Goal: Find specific page/section: Find specific page/section

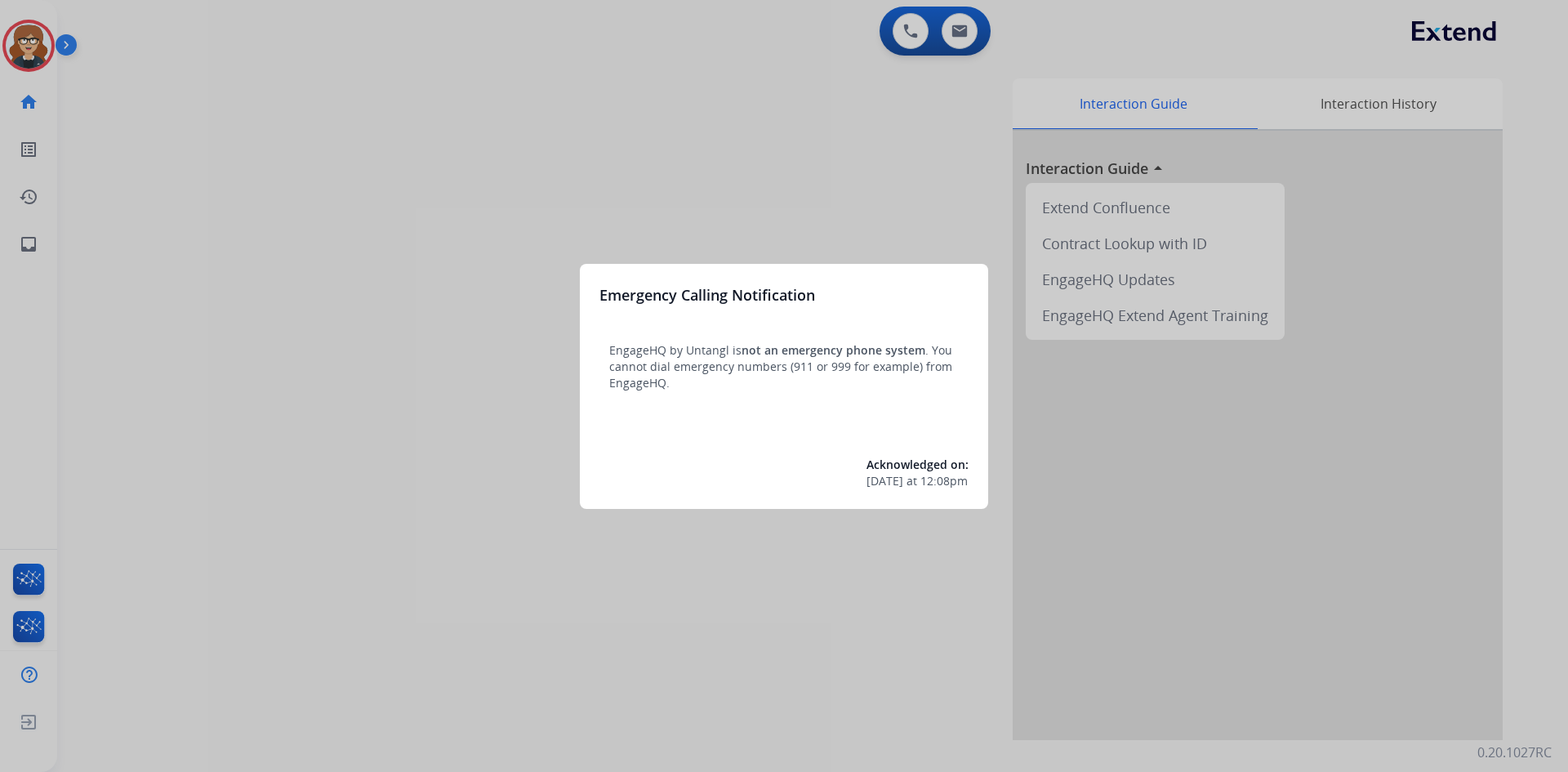
click at [963, 30] on div at bounding box center [784, 386] width 1568 height 772
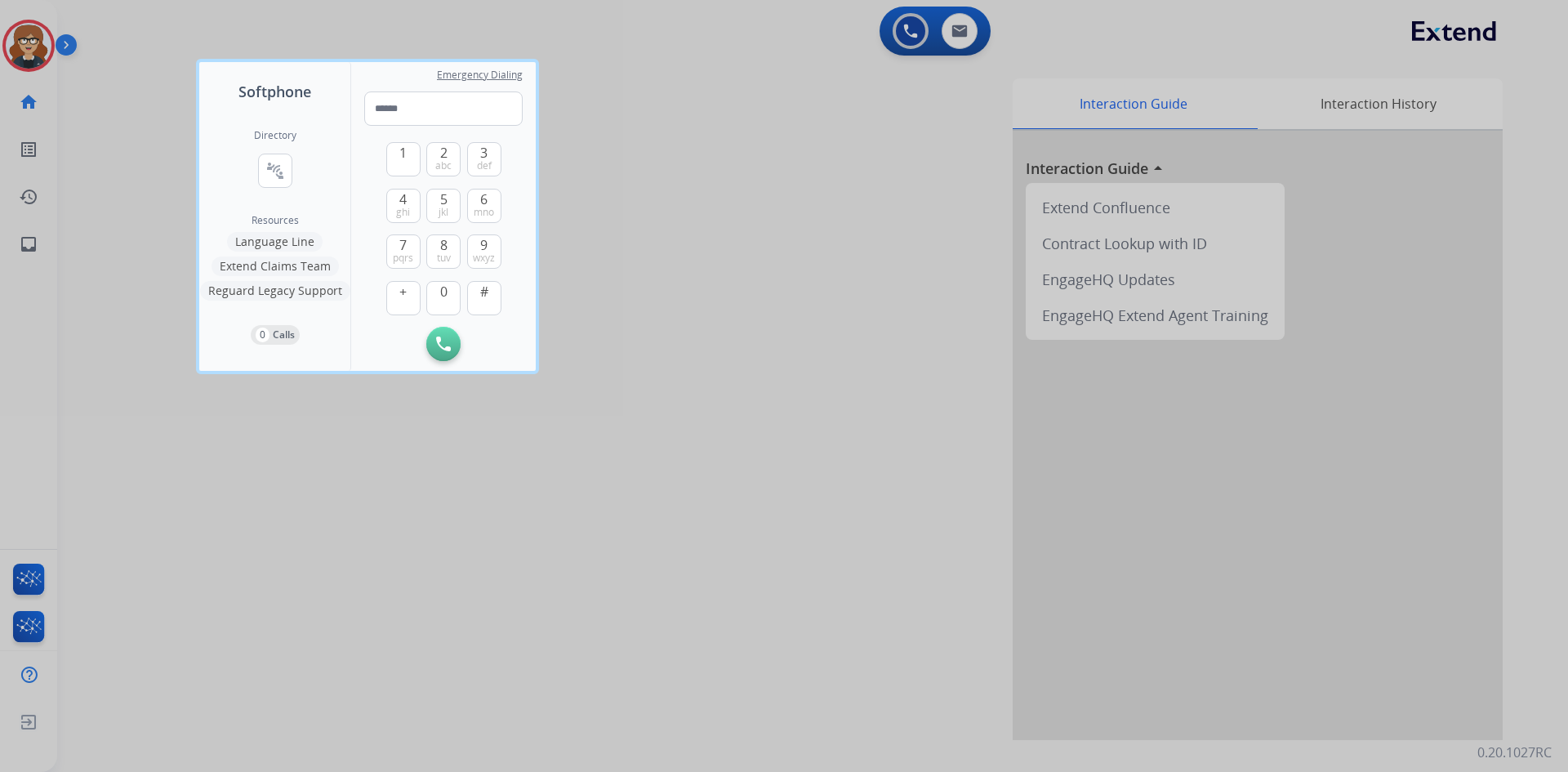
click at [124, 35] on div at bounding box center [784, 386] width 1568 height 772
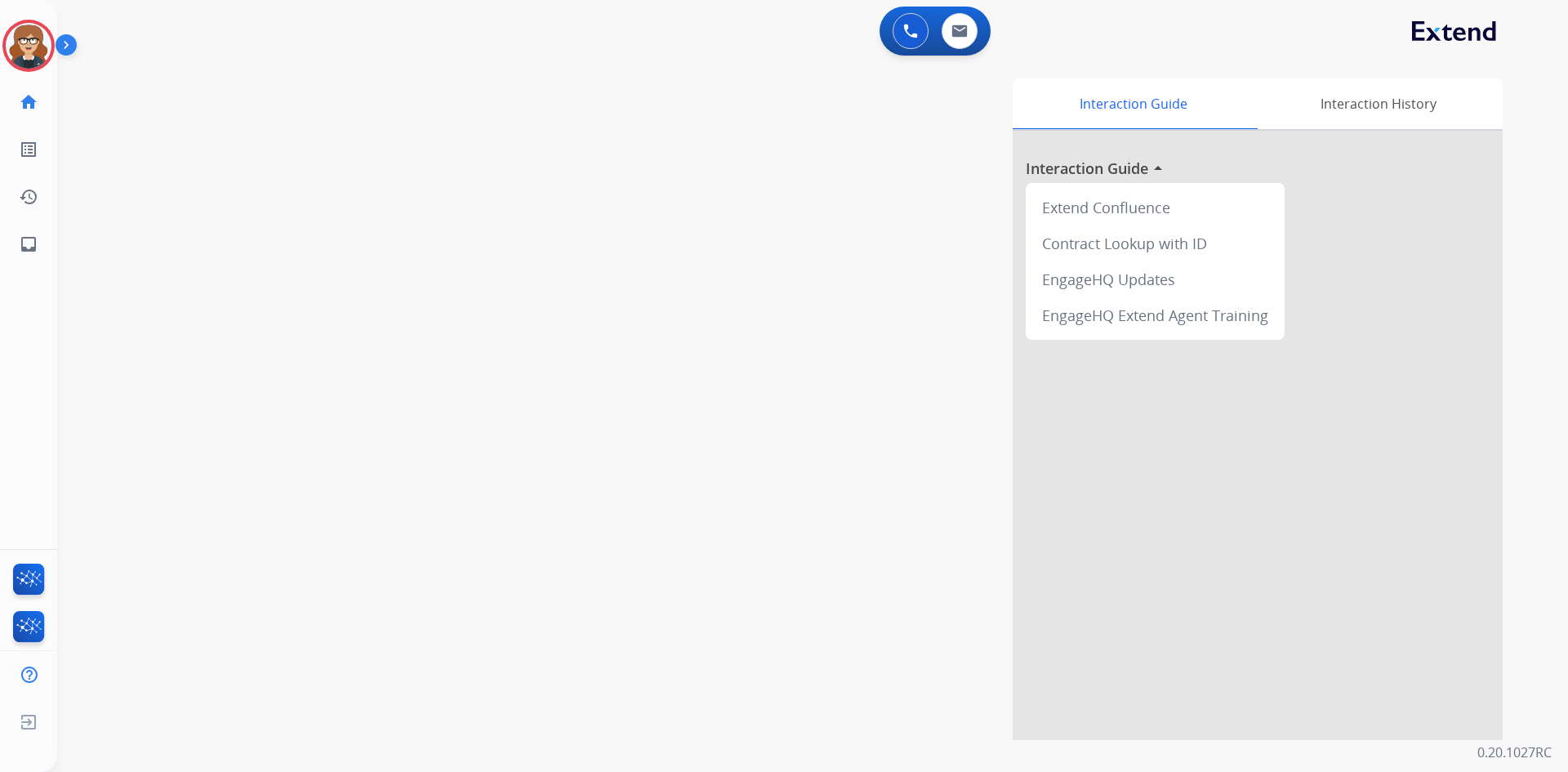
click at [69, 40] on img at bounding box center [69, 48] width 28 height 31
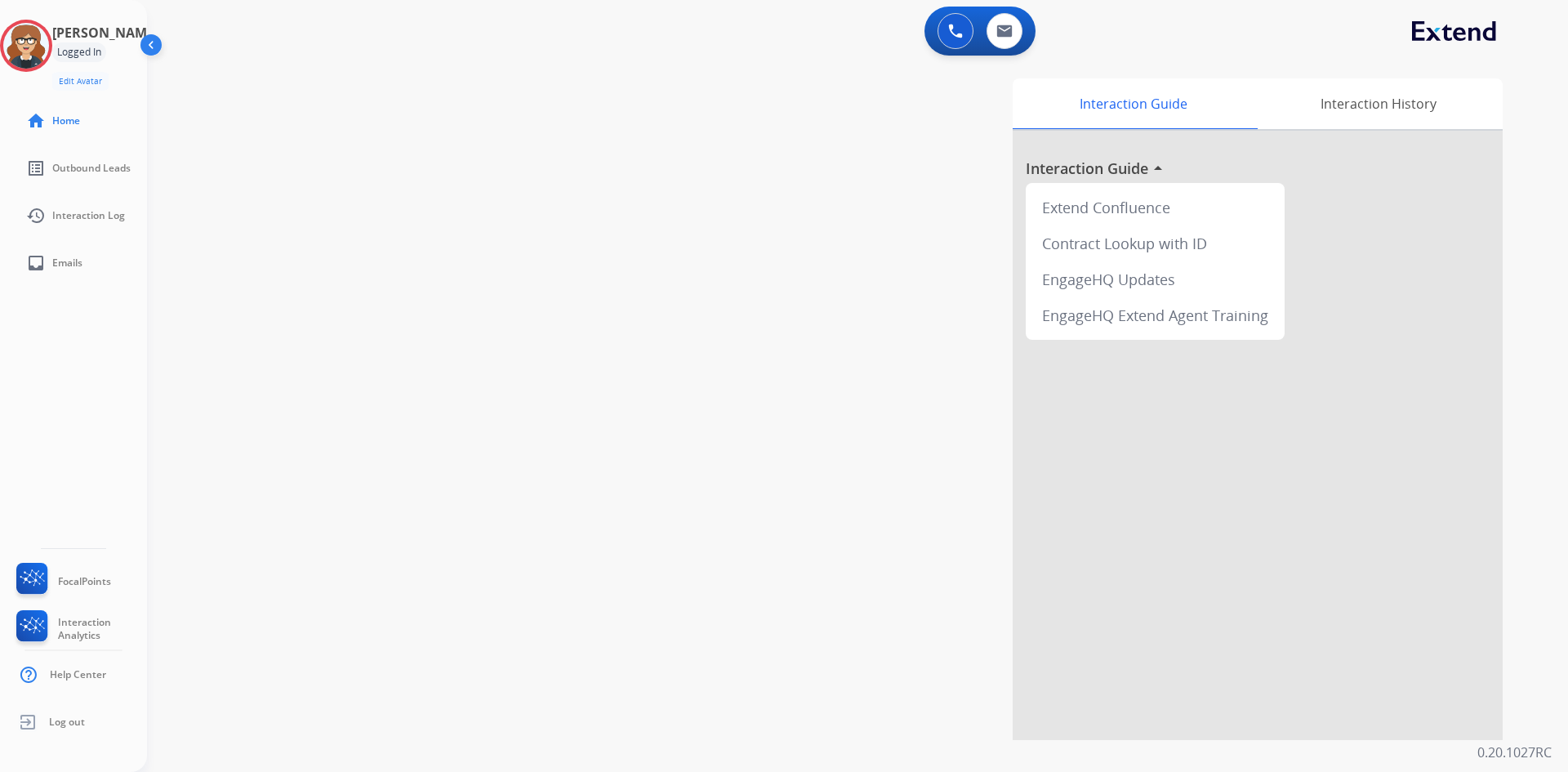
click at [157, 45] on img at bounding box center [152, 48] width 31 height 31
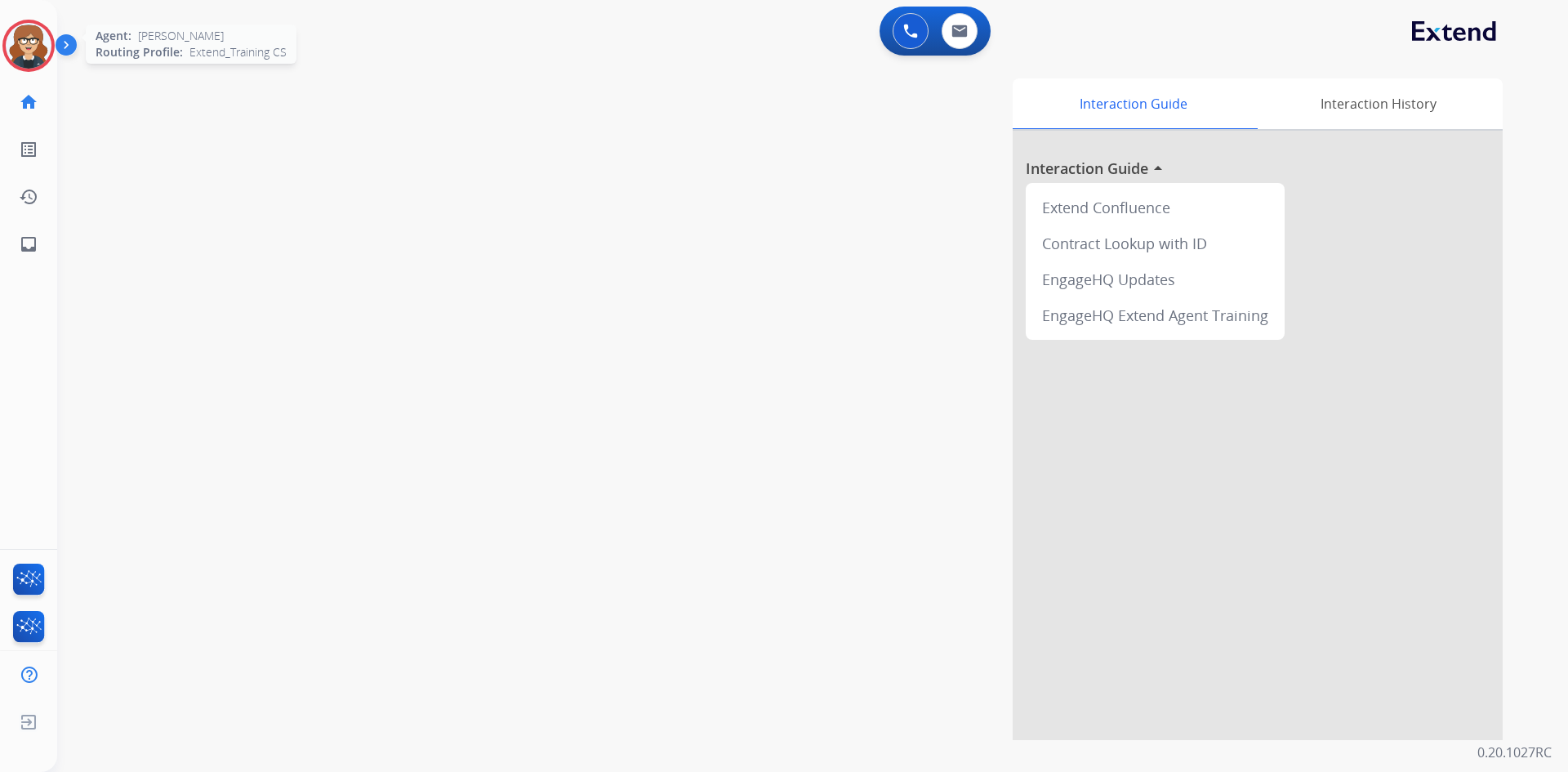
click at [40, 36] on img at bounding box center [28, 45] width 45 height 45
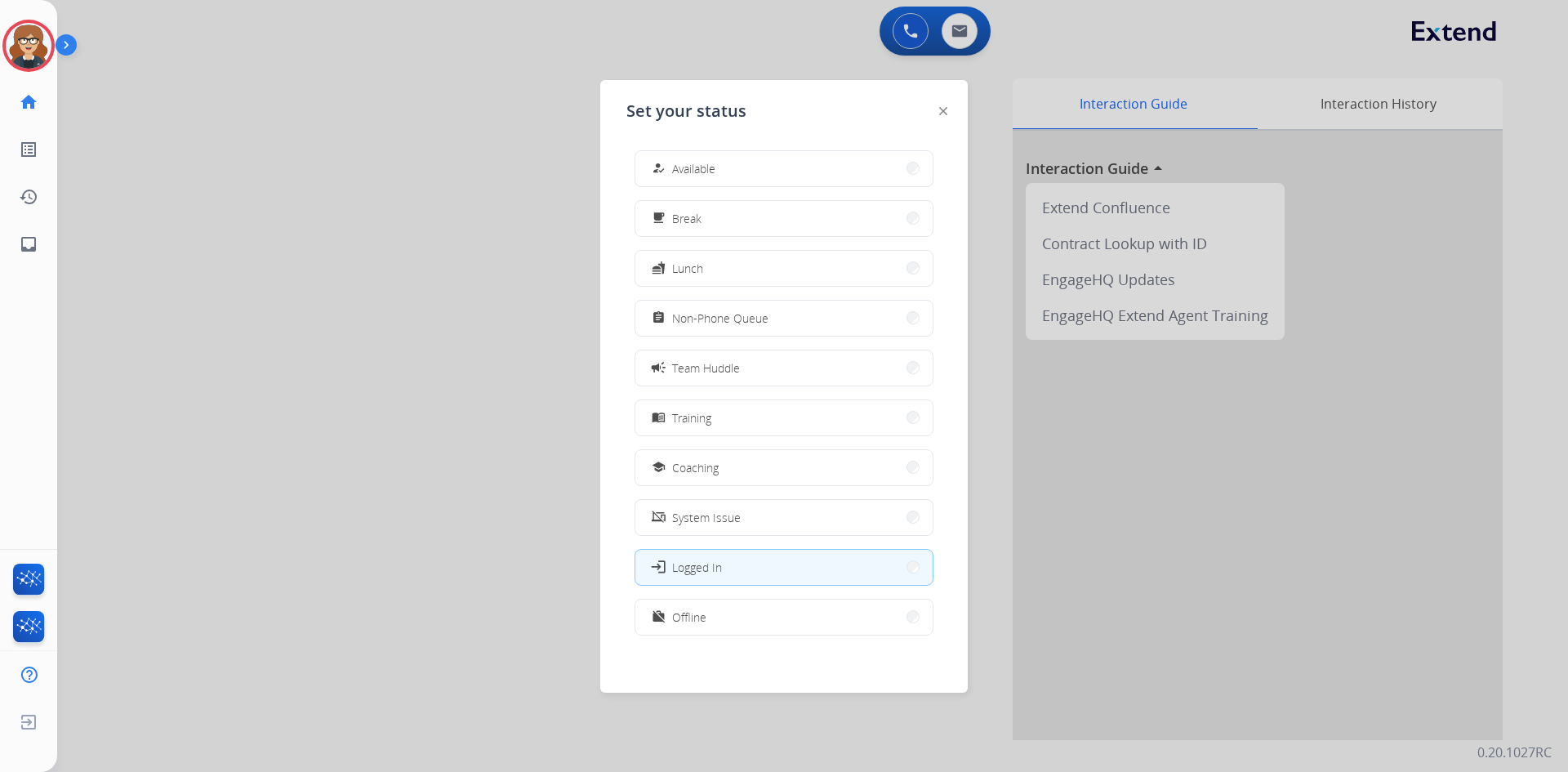
click at [746, 326] on span "Non-Phone Queue" at bounding box center [721, 318] width 96 height 17
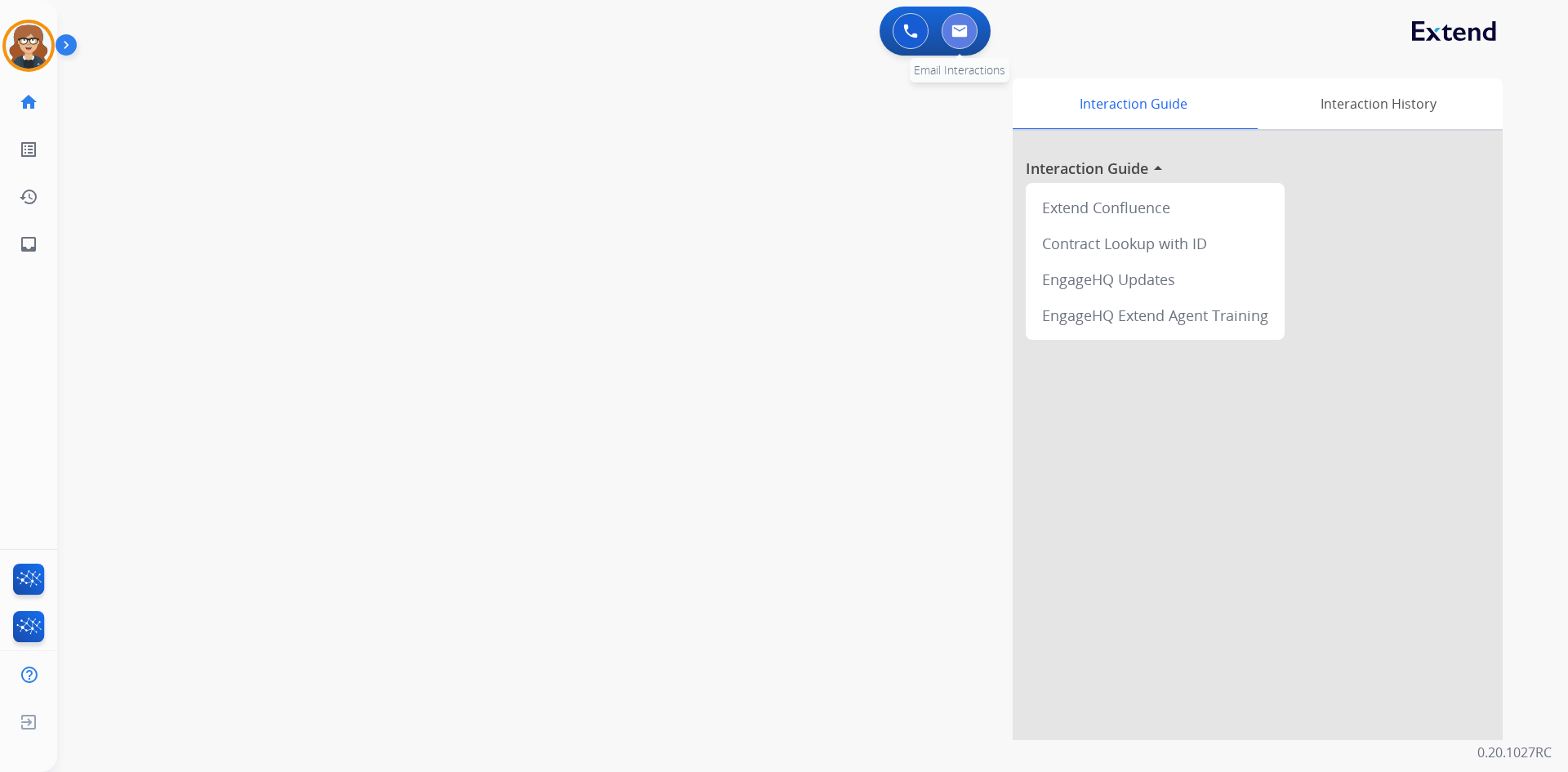
click at [965, 29] on img at bounding box center [959, 31] width 16 height 13
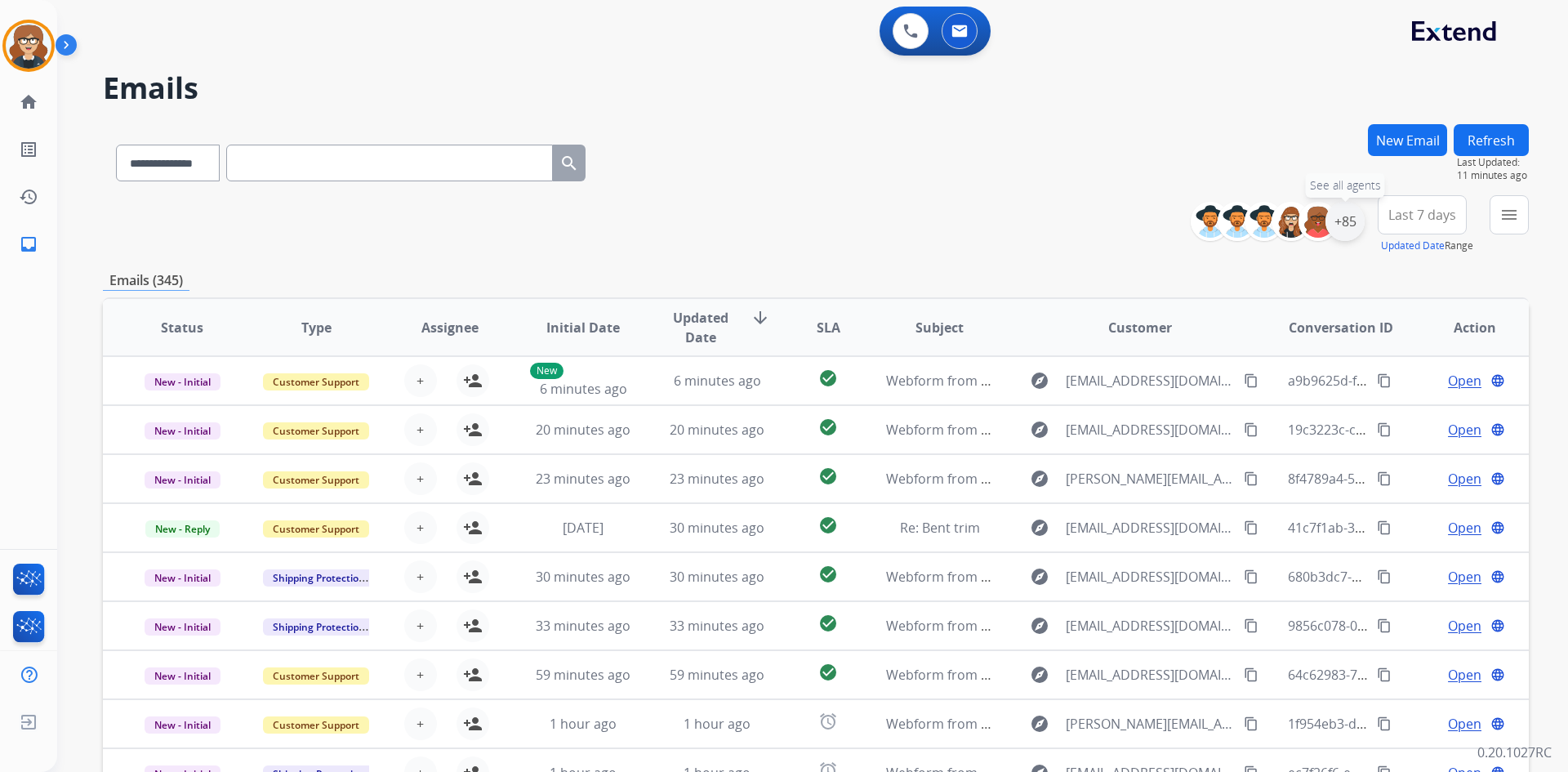
click at [1359, 223] on div "+85" at bounding box center [1345, 221] width 40 height 40
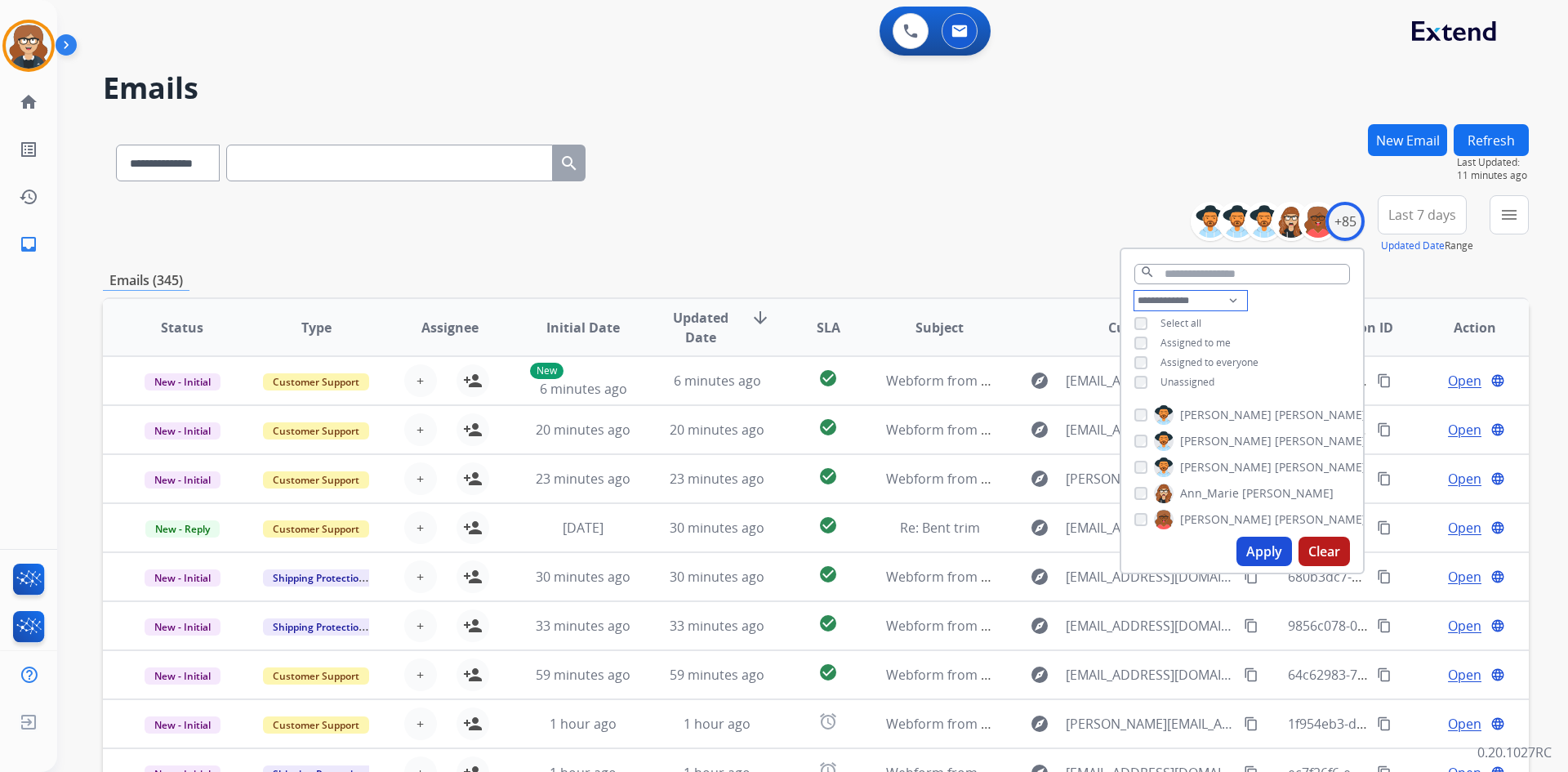
click at [1226, 296] on select "**********" at bounding box center [1190, 301] width 113 height 19
select select "**********"
click at [1134, 291] on select "**********" at bounding box center [1190, 301] width 113 height 19
click at [1257, 549] on button "Apply" at bounding box center [1264, 551] width 56 height 30
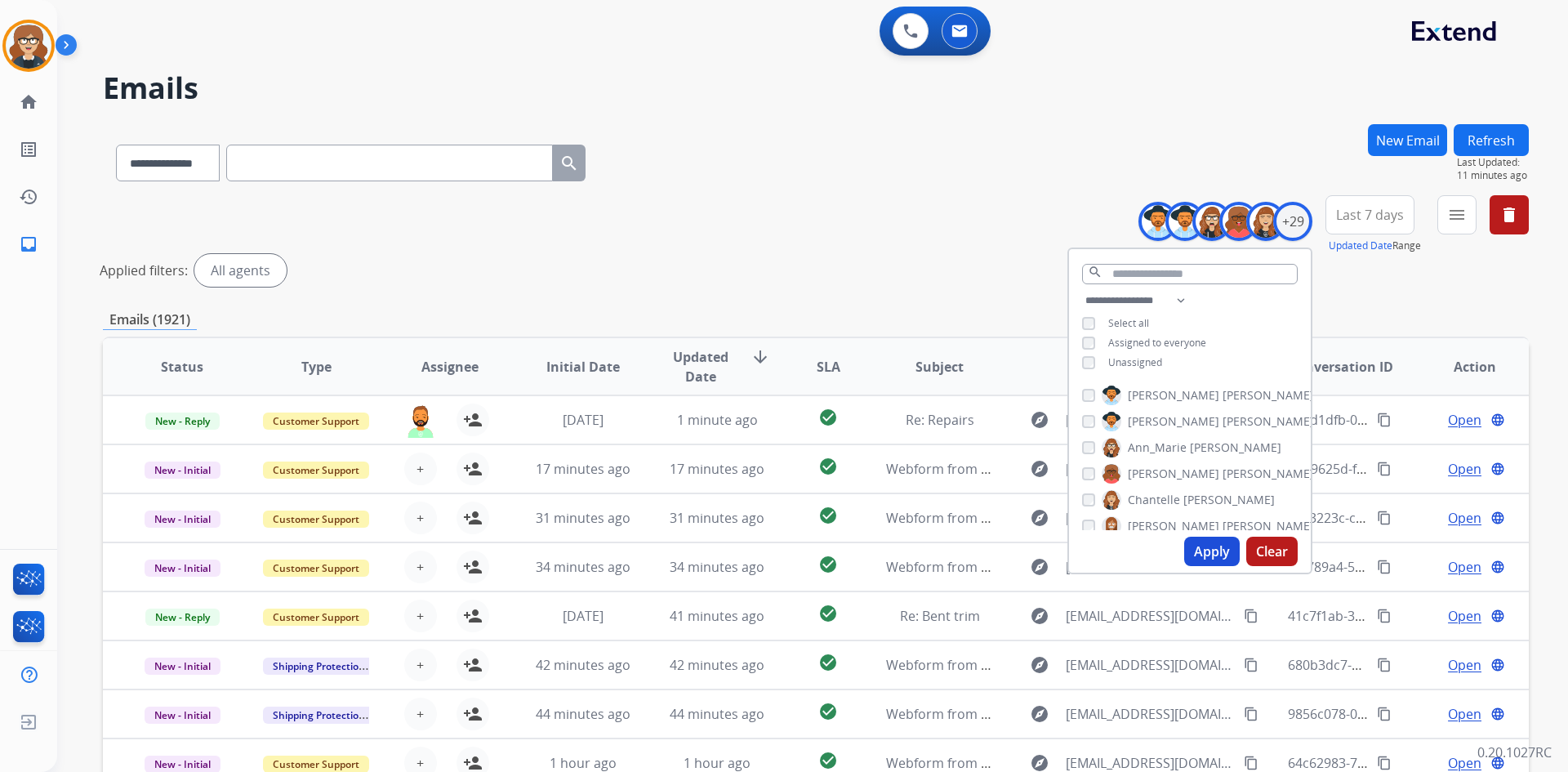
click at [1397, 212] on span "Last 7 days" at bounding box center [1370, 215] width 67 height 7
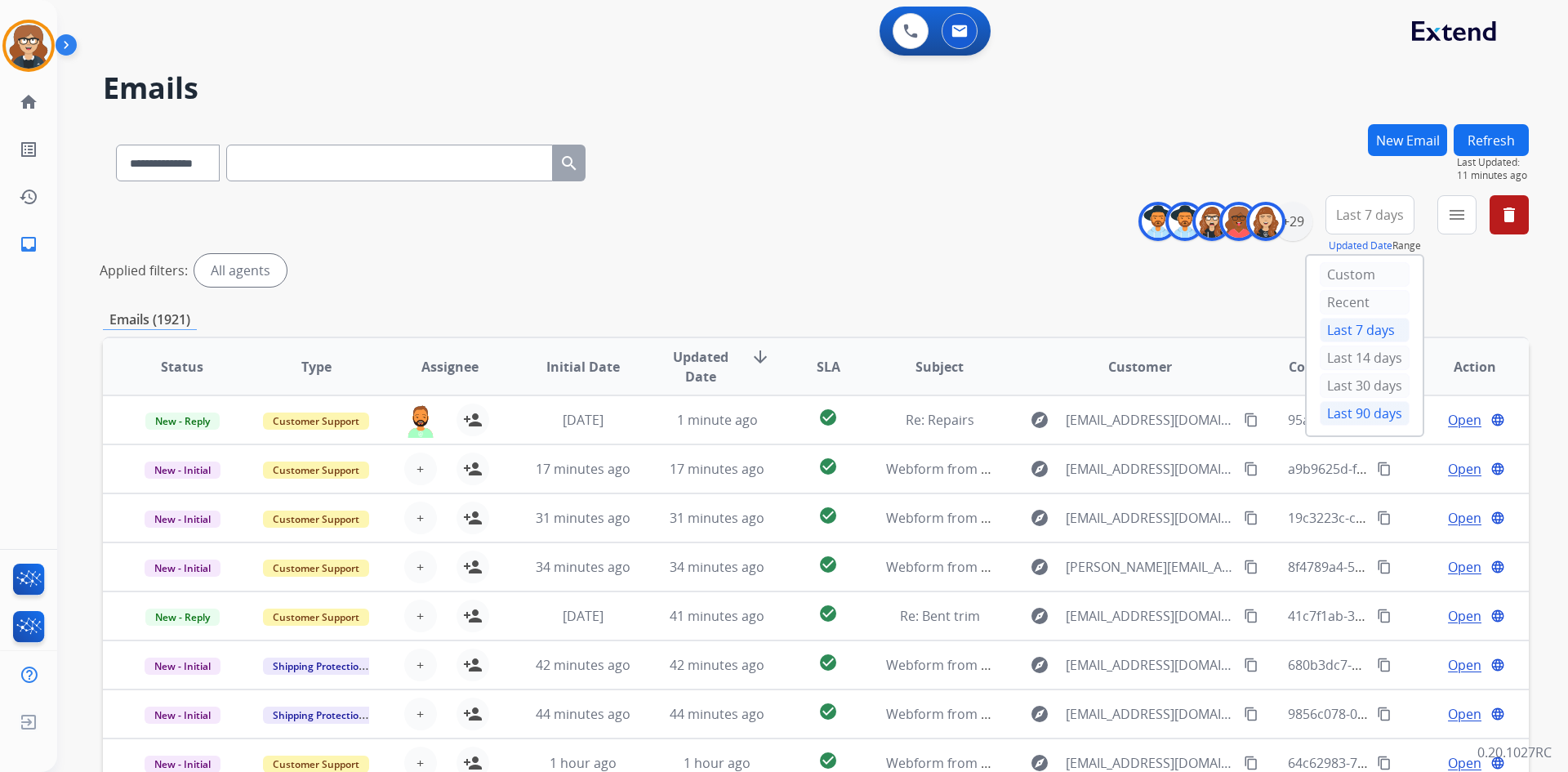
click at [1372, 413] on div "Last 90 days" at bounding box center [1365, 413] width 90 height 24
click at [1457, 266] on div "Applied filters: All agents" at bounding box center [812, 271] width 1426 height 33
click at [1459, 222] on mat-icon "menu" at bounding box center [1457, 215] width 19 height 19
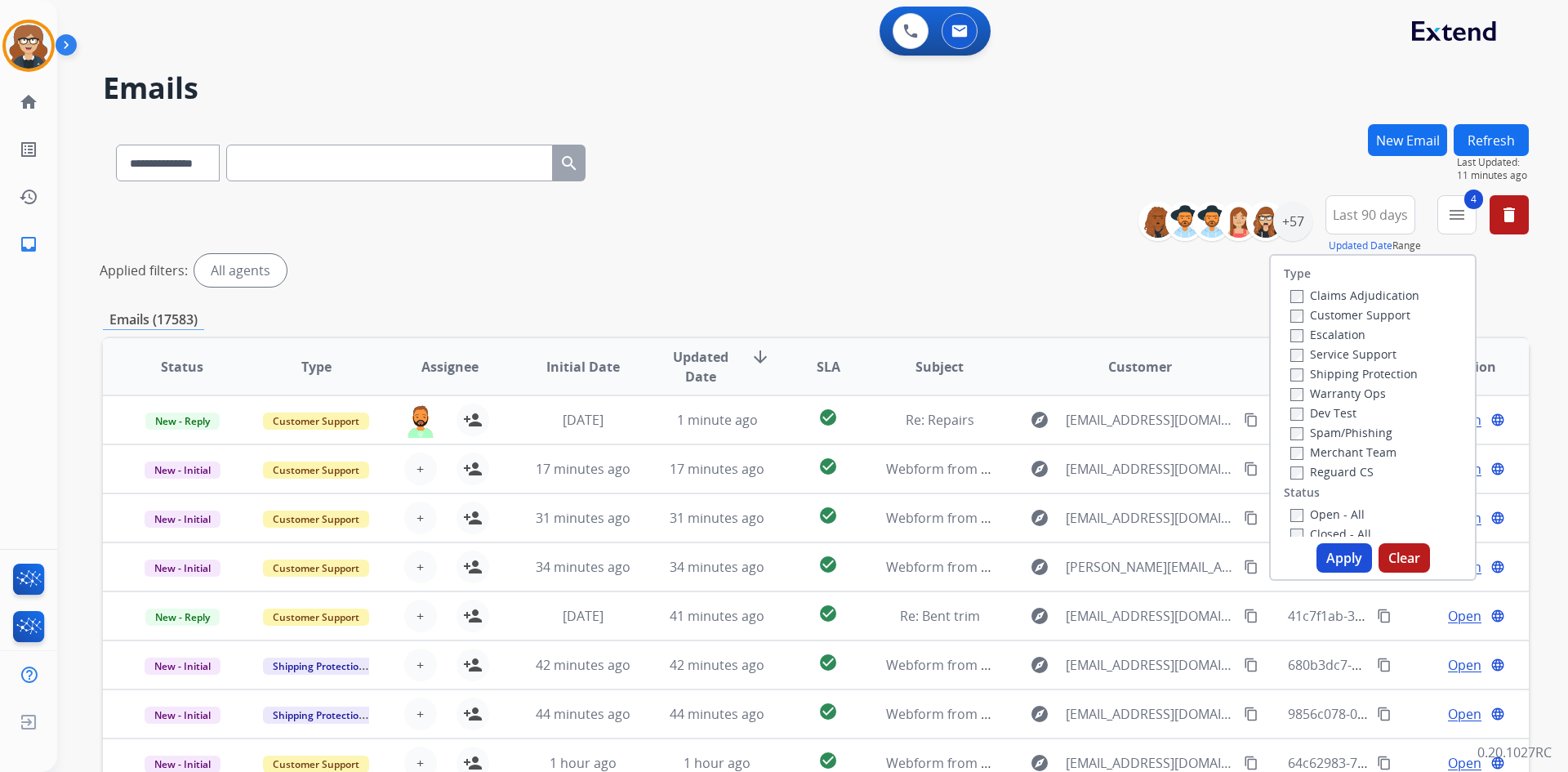
click at [1342, 557] on button "Apply" at bounding box center [1344, 558] width 56 height 30
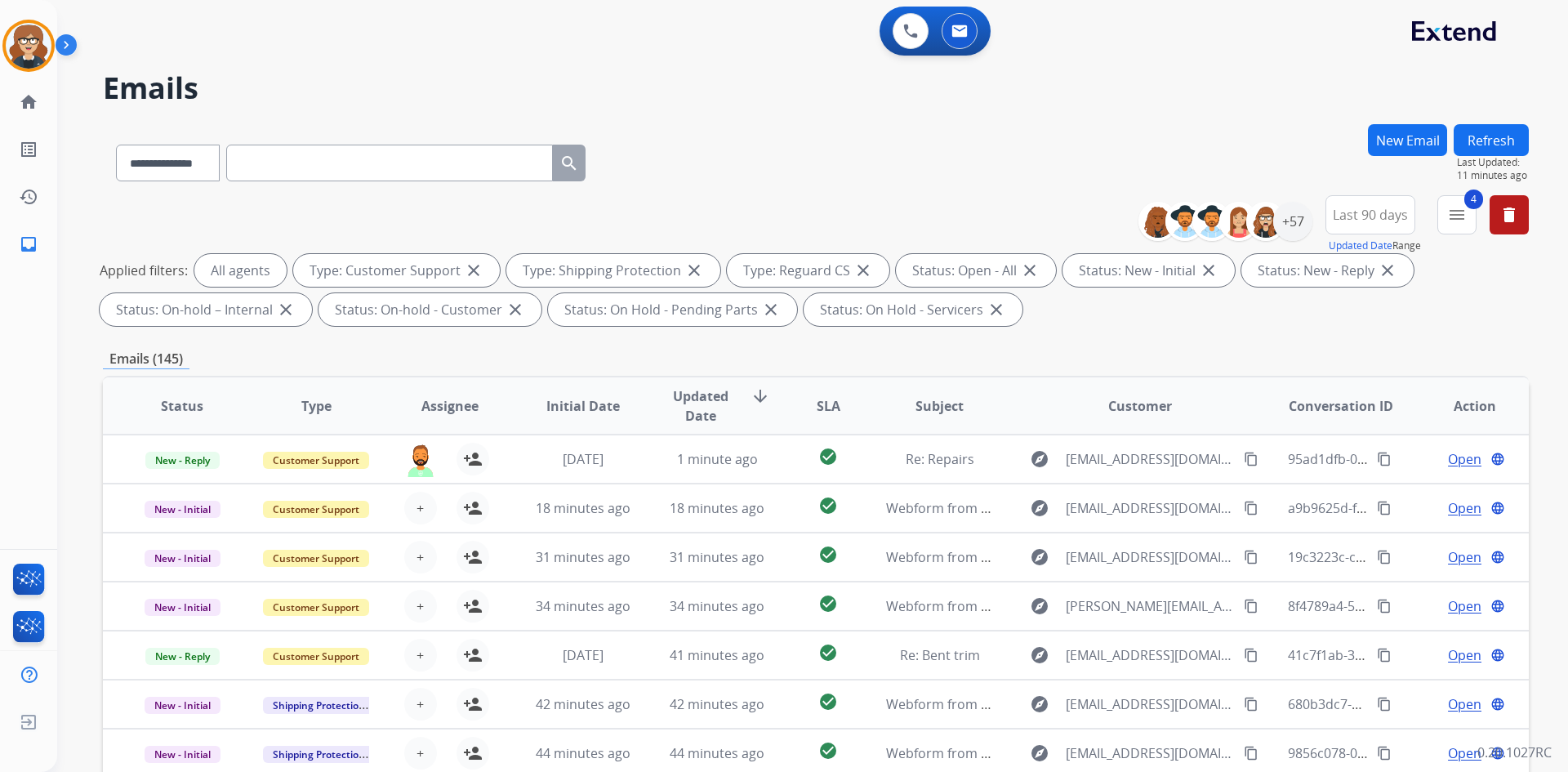
click at [449, 400] on span "Assignee" at bounding box center [449, 406] width 57 height 19
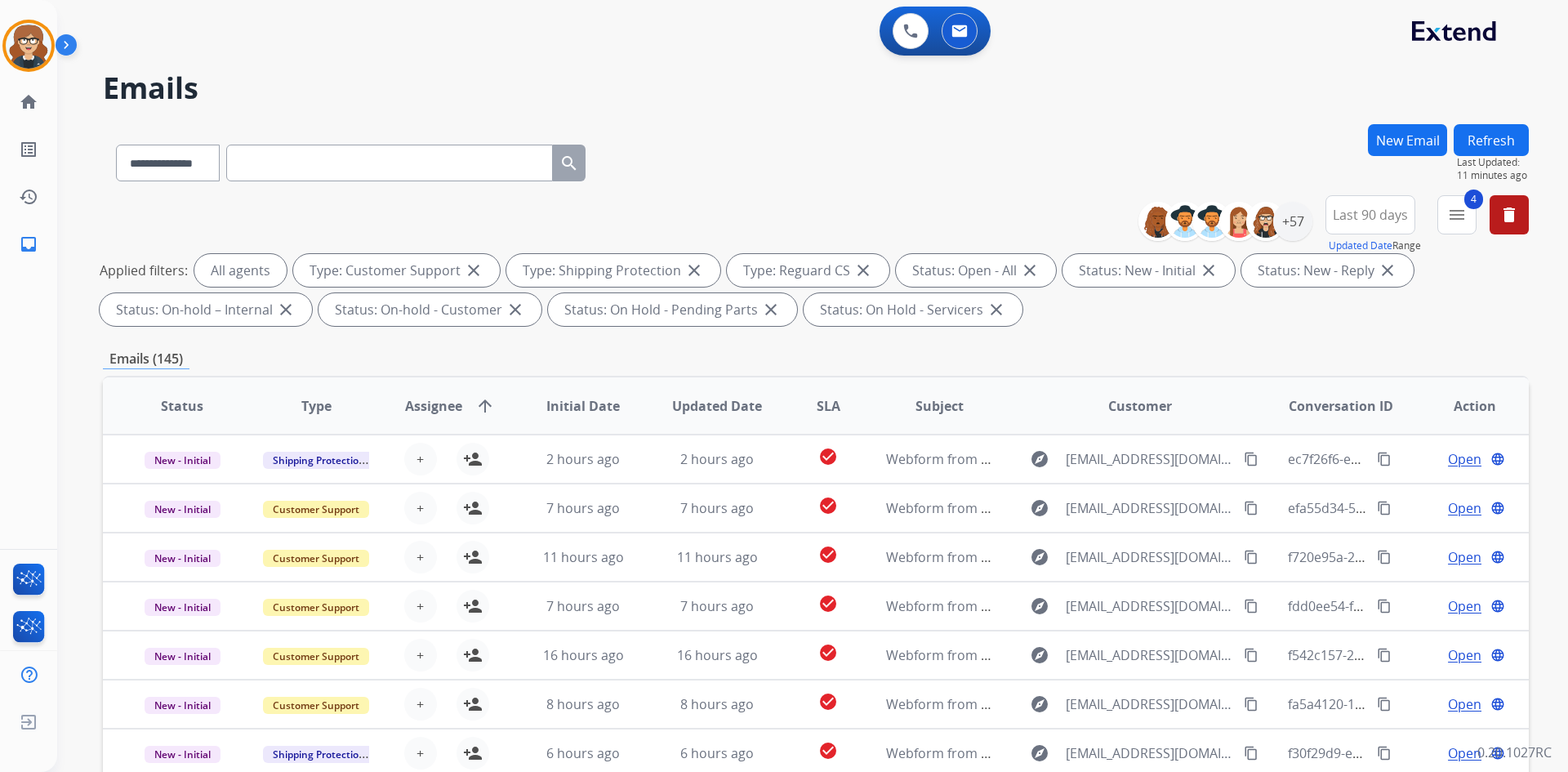
scroll to position [2, 0]
click at [436, 409] on span "Assignee" at bounding box center [433, 406] width 57 height 19
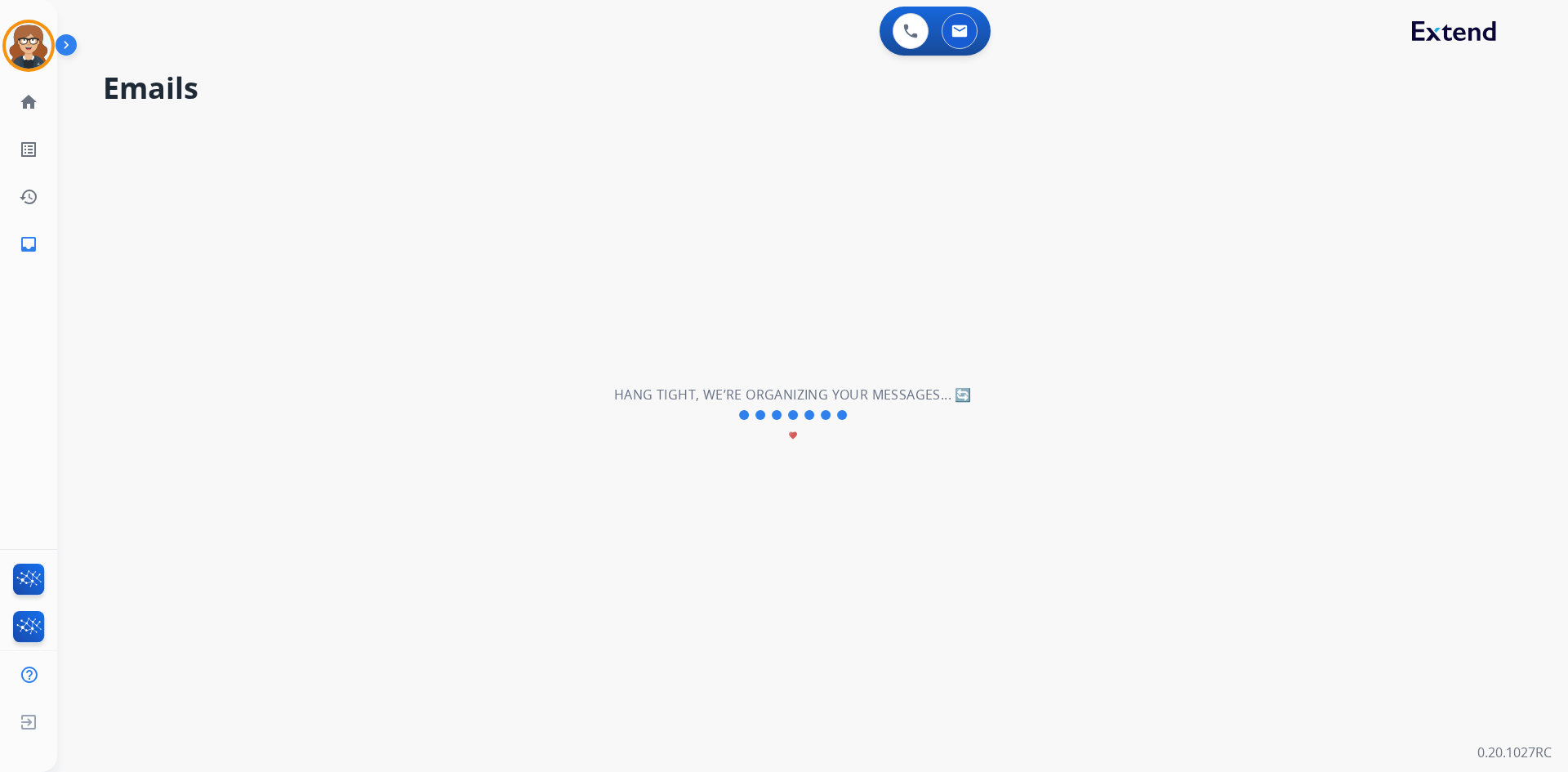
scroll to position [0, 0]
